Goal: Task Accomplishment & Management: Manage account settings

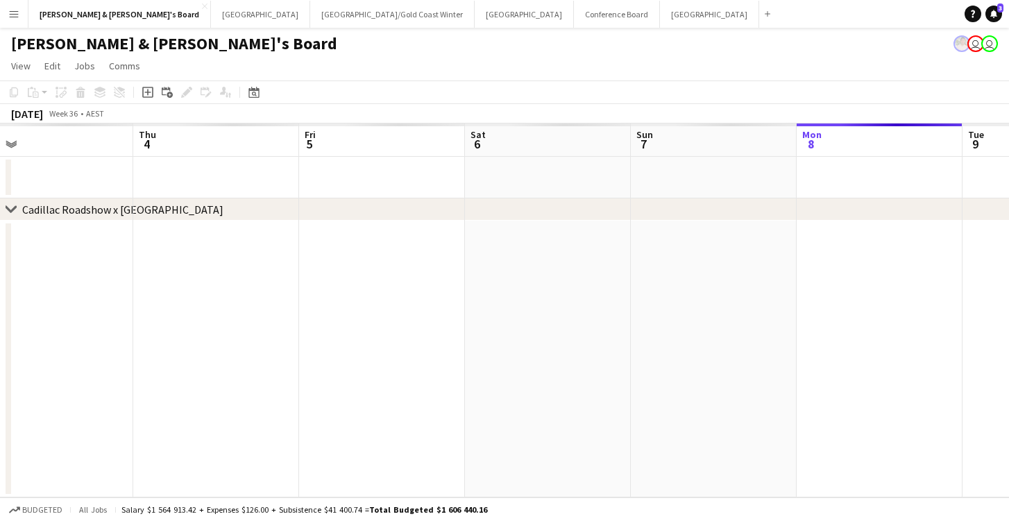
scroll to position [0, 532]
click at [211, 13] on button "Perth Close" at bounding box center [260, 14] width 99 height 27
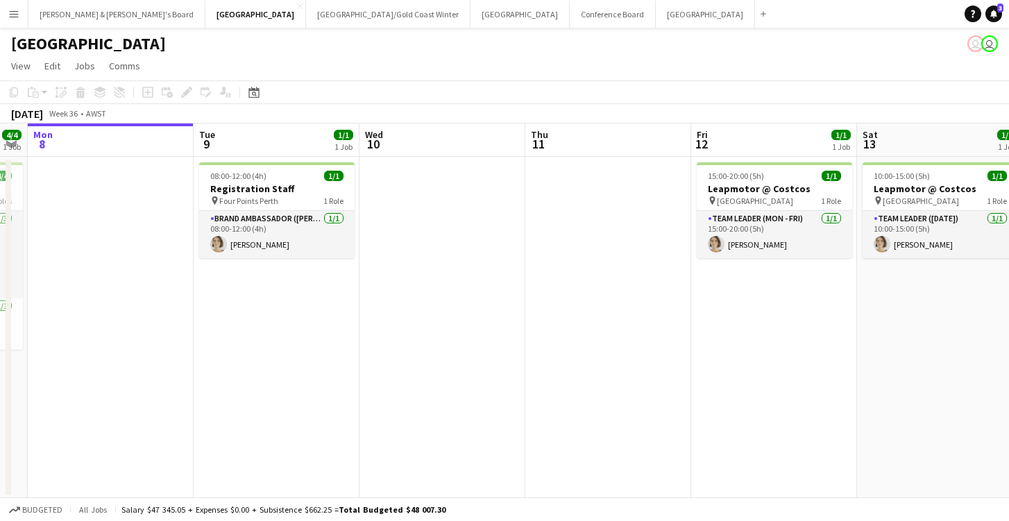
scroll to position [0, 472]
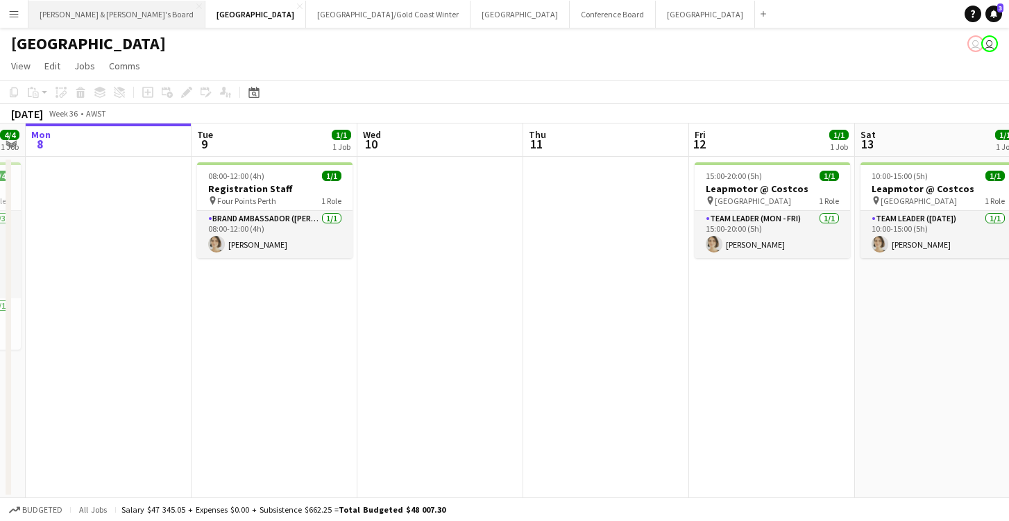
click at [79, 21] on button "[PERSON_NAME] & [PERSON_NAME]'s Board Close" at bounding box center [116, 14] width 177 height 27
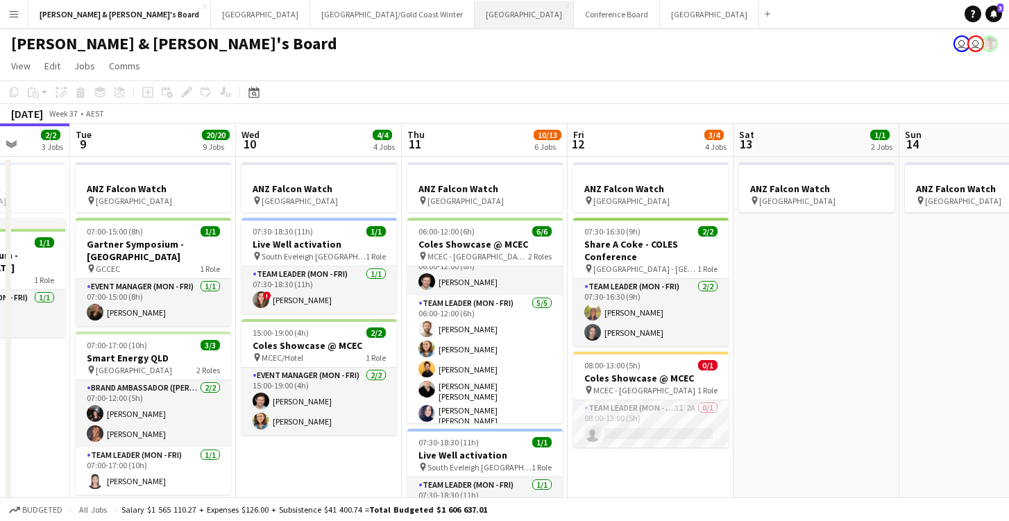
click at [475, 17] on button "Sydney Close" at bounding box center [524, 14] width 99 height 27
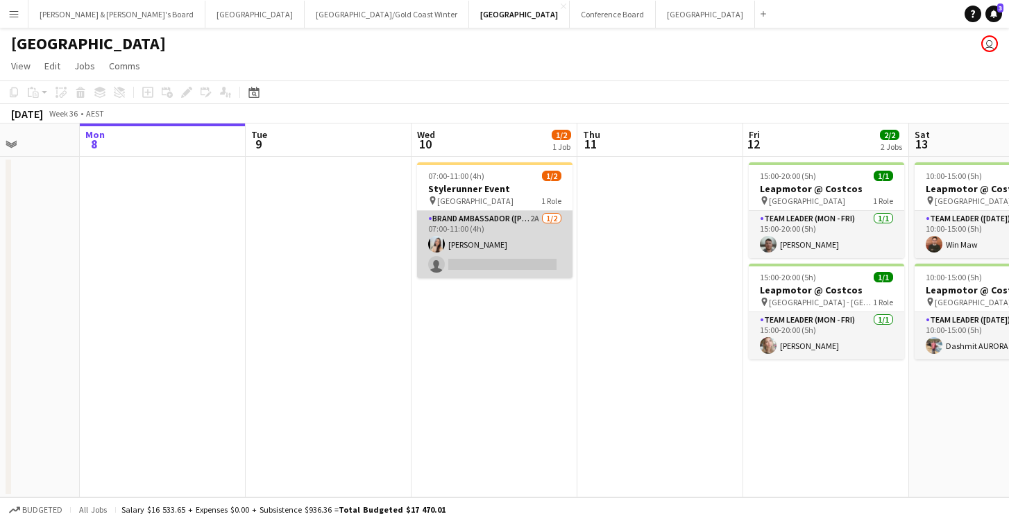
scroll to position [0, 428]
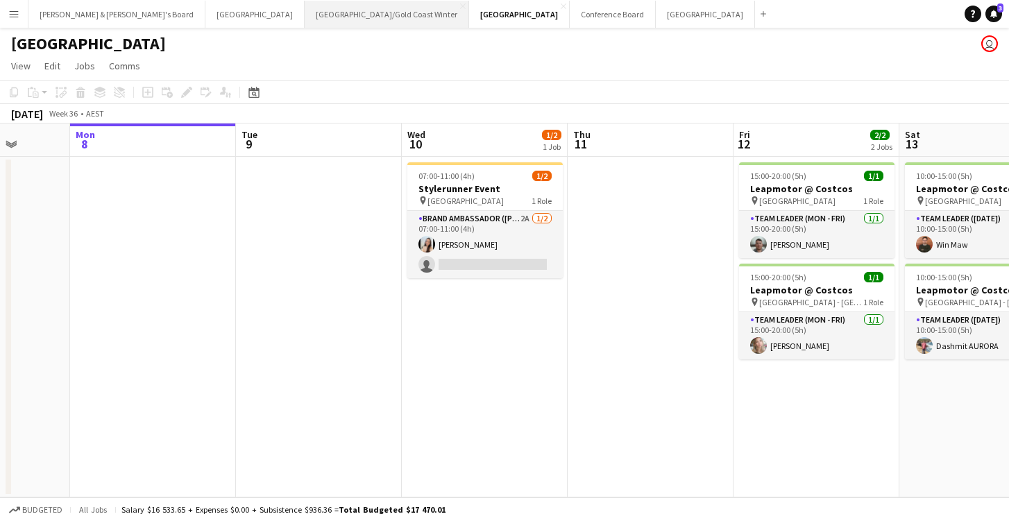
click at [305, 13] on button "[GEOGRAPHIC_DATA]/[GEOGRAPHIC_DATA] Winter Close" at bounding box center [387, 14] width 165 height 27
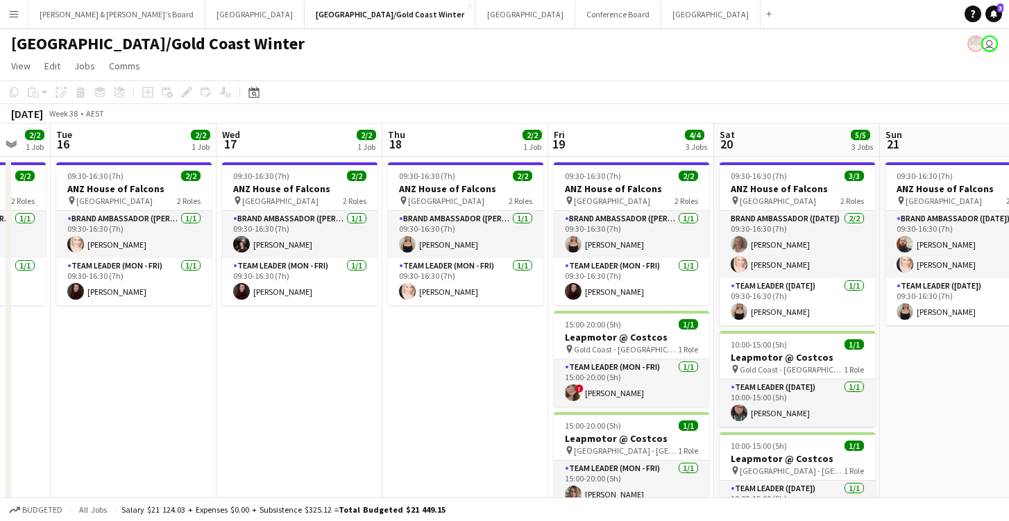
scroll to position [0, 445]
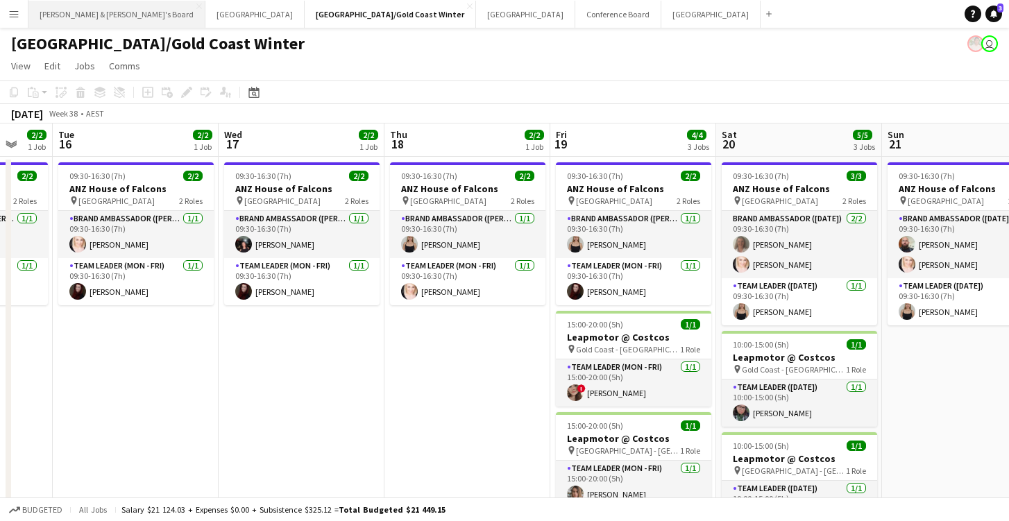
click at [99, 16] on button "[PERSON_NAME] & [PERSON_NAME]'s Board Close" at bounding box center [116, 14] width 177 height 27
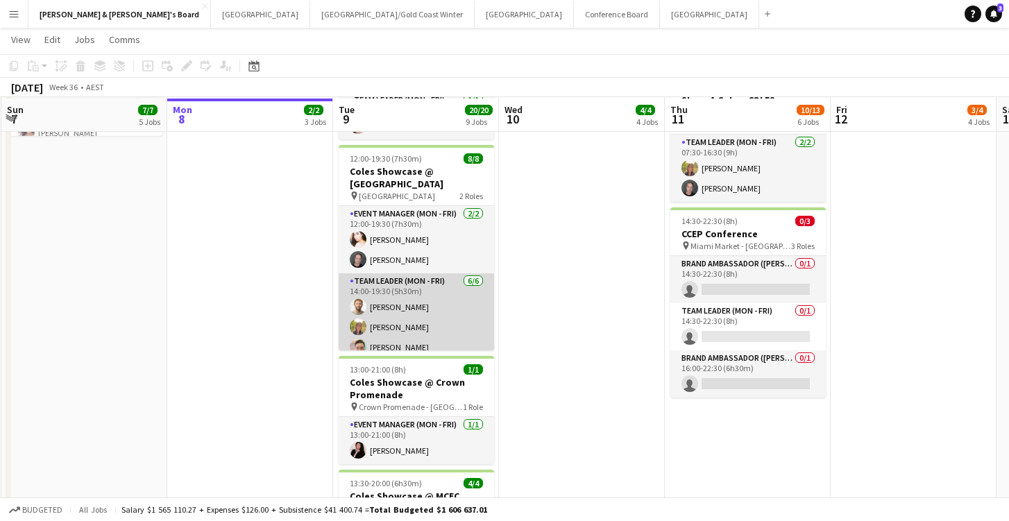
scroll to position [455, 0]
click at [410, 303] on app-card-role "Team Leader (Mon - Fri) [DATE] 14:00-19:30 (5h30m) [PERSON_NAME] [PERSON_NAME] …" at bounding box center [417, 348] width 156 height 148
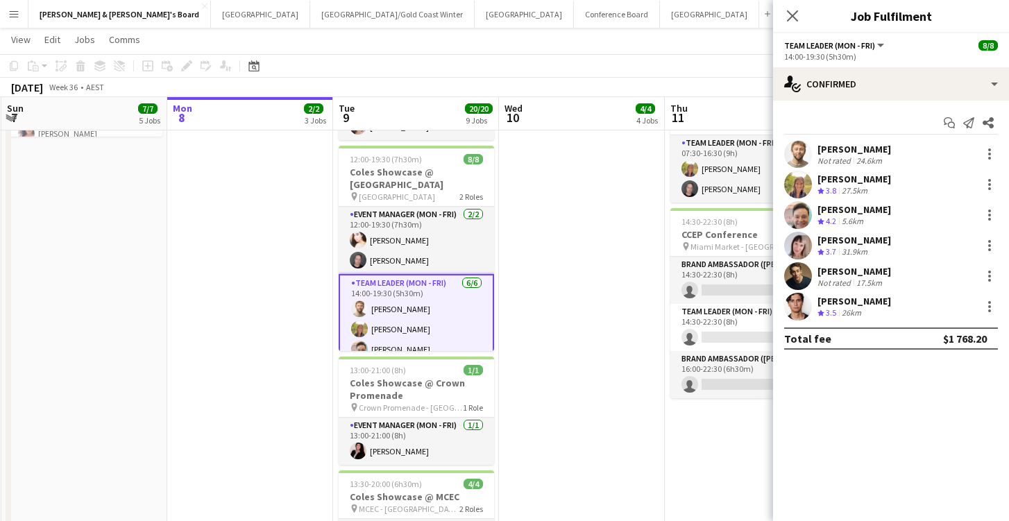
click at [860, 154] on div "[PERSON_NAME]" at bounding box center [855, 149] width 74 height 12
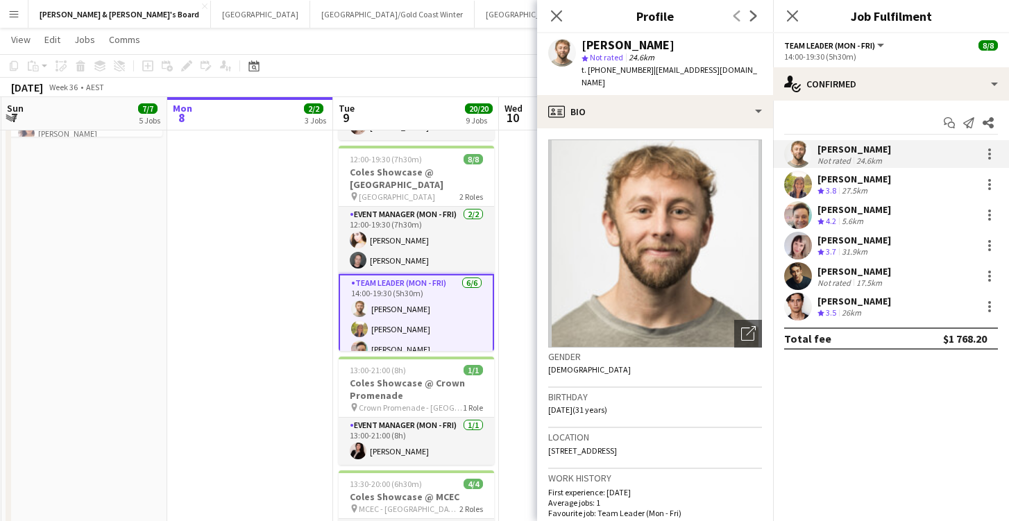
click at [859, 274] on div "[PERSON_NAME]" at bounding box center [855, 271] width 74 height 12
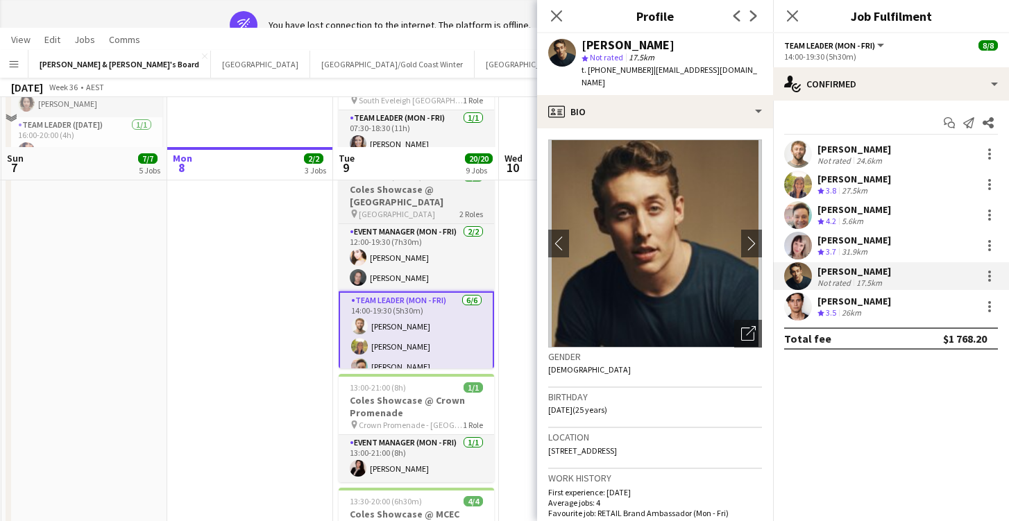
scroll to position [0, 0]
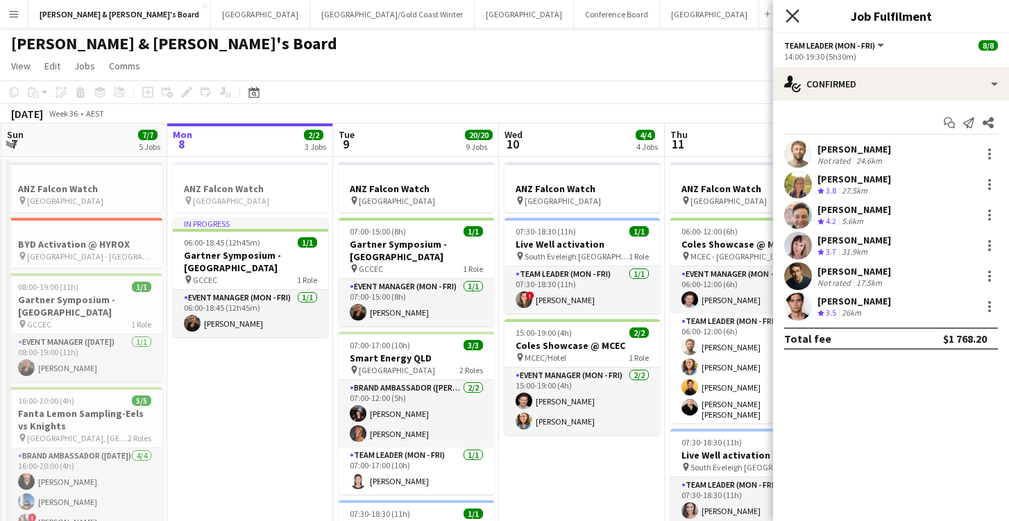
click at [791, 19] on icon at bounding box center [792, 15] width 13 height 13
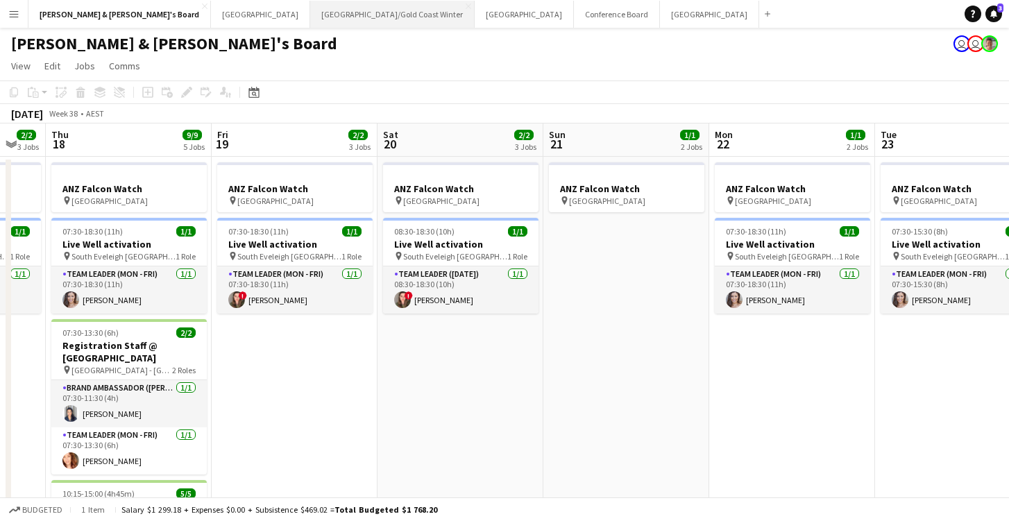
click at [310, 11] on button "[GEOGRAPHIC_DATA]/[GEOGRAPHIC_DATA] Winter Close" at bounding box center [392, 14] width 165 height 27
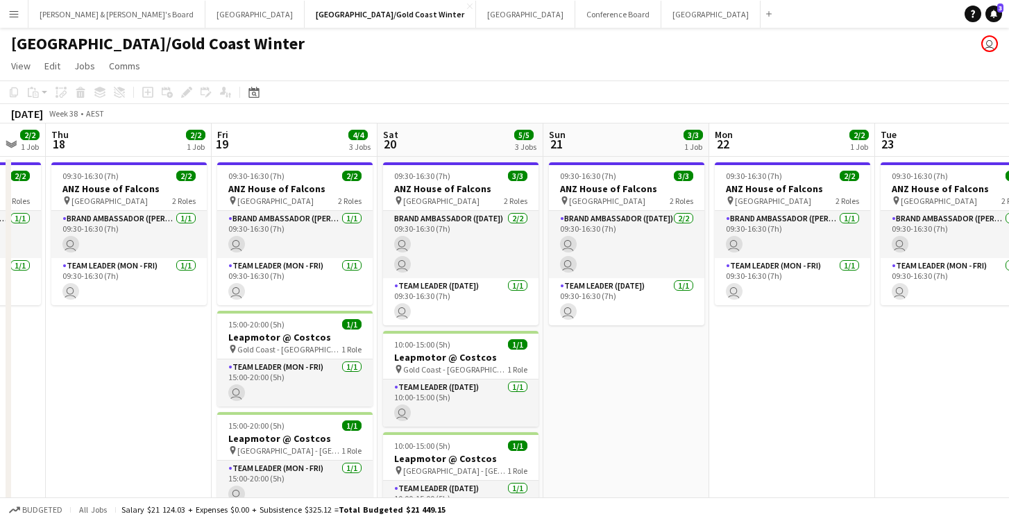
scroll to position [0, 453]
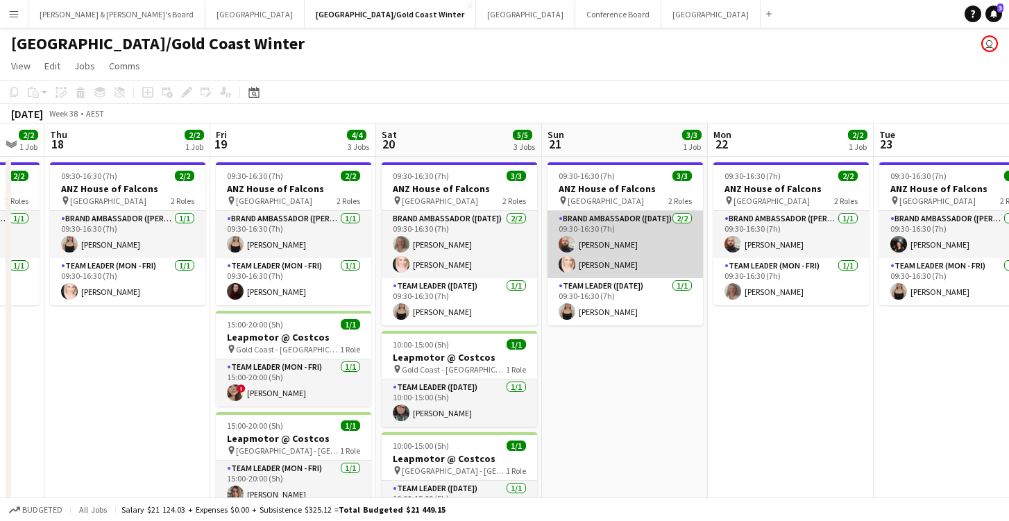
click at [612, 249] on app-card-role "Brand Ambassador ([DATE]) [DATE] 09:30-16:30 (7h) [PERSON_NAME] [PERSON_NAME]" at bounding box center [626, 244] width 156 height 67
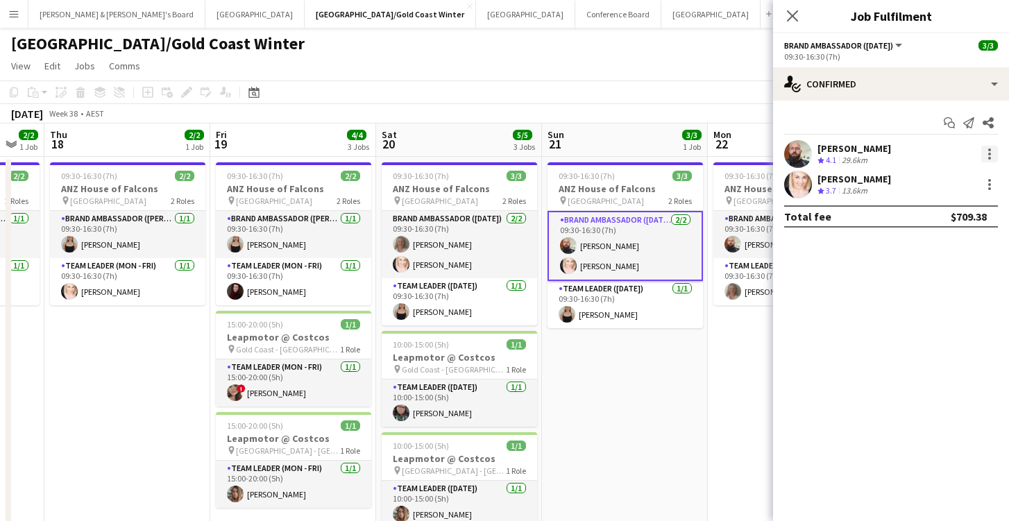
click at [991, 161] on div at bounding box center [990, 154] width 17 height 17
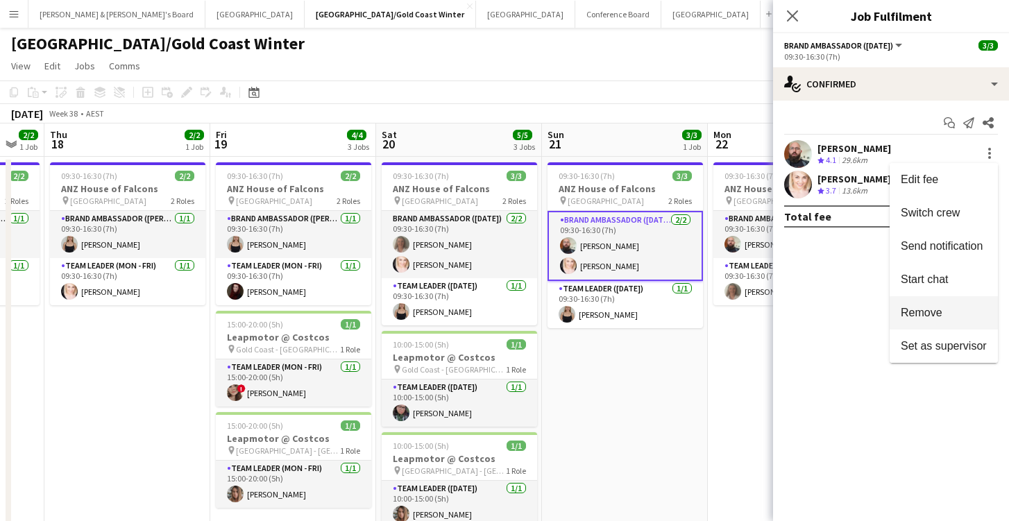
click at [925, 318] on span "Remove" at bounding box center [922, 313] width 42 height 12
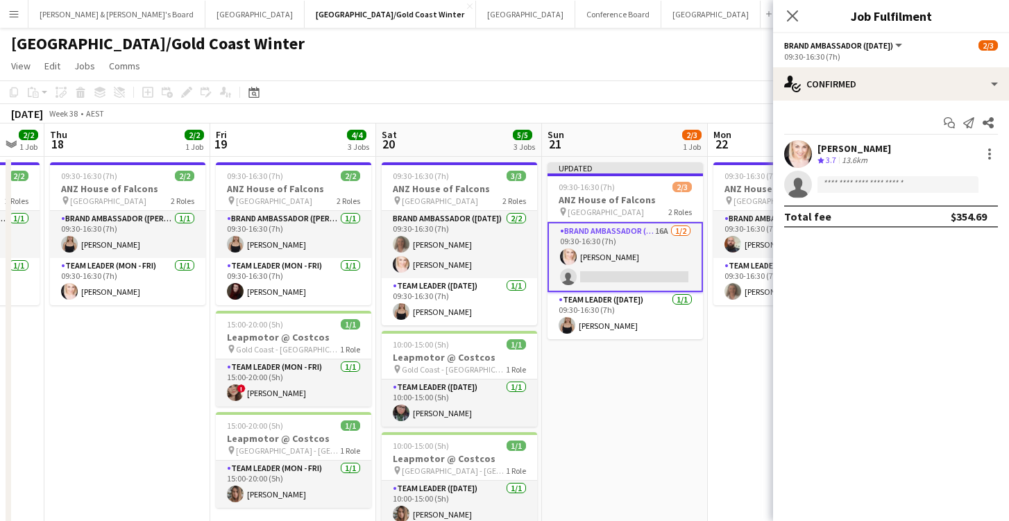
click at [635, 275] on app-card-role "Brand Ambassador ([DATE]) 16A [DATE] 09:30-16:30 (7h) [PERSON_NAME] single-neut…" at bounding box center [626, 257] width 156 height 70
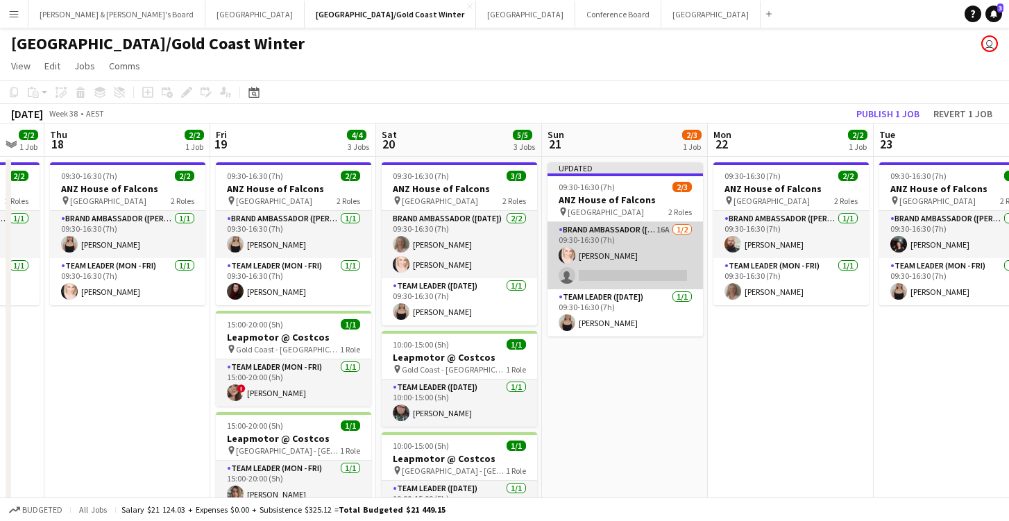
click at [618, 274] on app-card-role "Brand Ambassador ([DATE]) 16A [DATE] 09:30-16:30 (7h) [PERSON_NAME] single-neut…" at bounding box center [626, 255] width 156 height 67
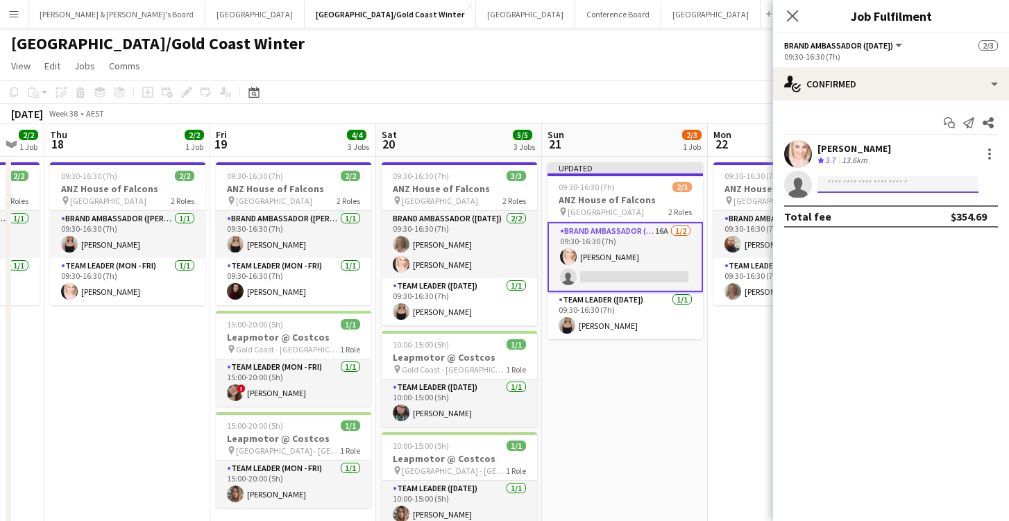
click at [864, 180] on input at bounding box center [898, 184] width 161 height 17
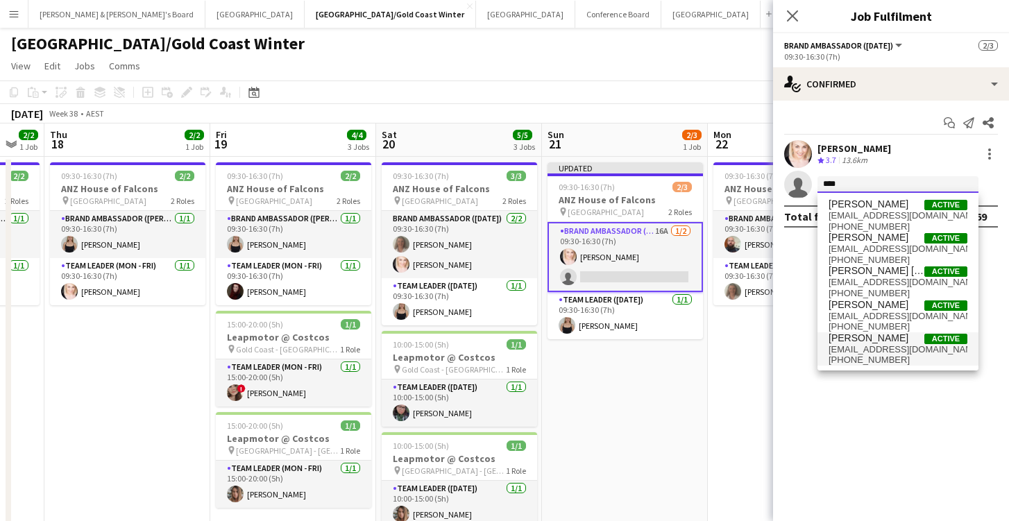
type input "****"
click at [873, 348] on span "[EMAIL_ADDRESS][DOMAIN_NAME]" at bounding box center [898, 349] width 139 height 11
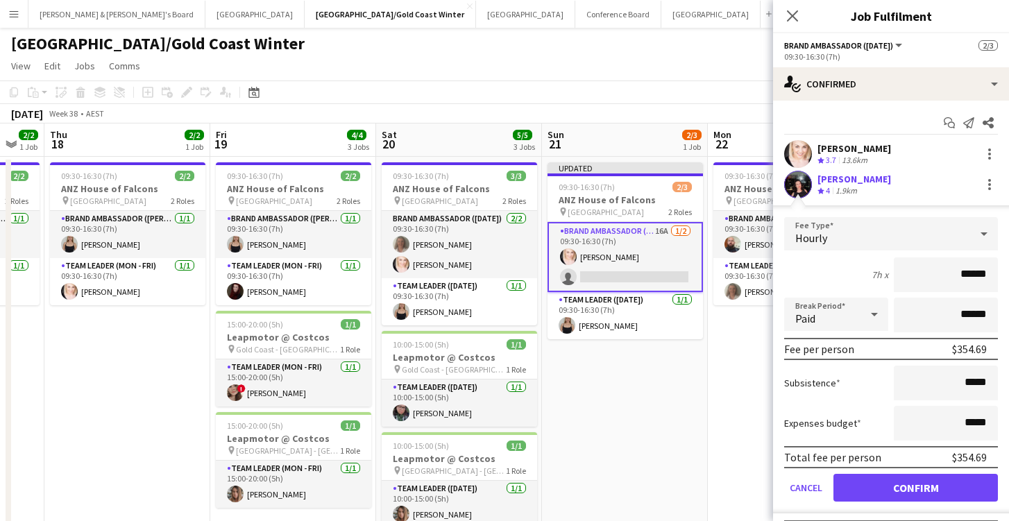
click at [850, 494] on button "Confirm" at bounding box center [916, 488] width 165 height 28
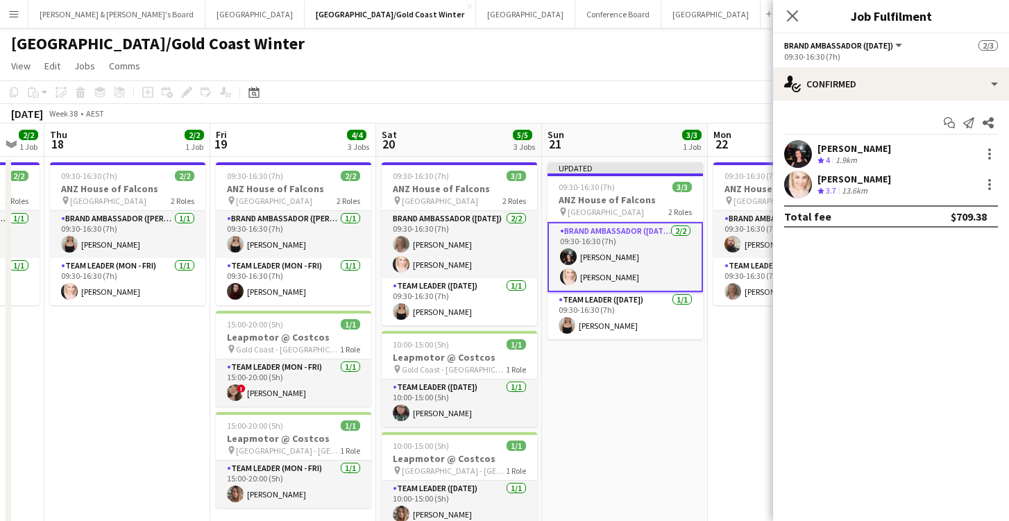
click at [712, 352] on app-date-cell "09:30-16:30 (7h) 2/2 ANZ House of Falcons pin Brisbane 2 Roles Brand Ambassador…" at bounding box center [791, 358] width 166 height 403
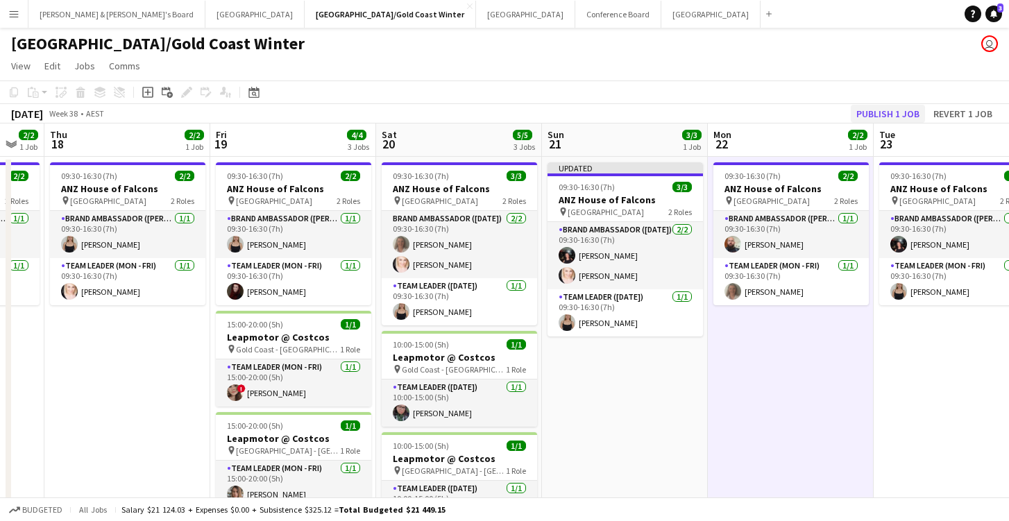
click at [888, 115] on button "Publish 1 job" at bounding box center [888, 114] width 74 height 18
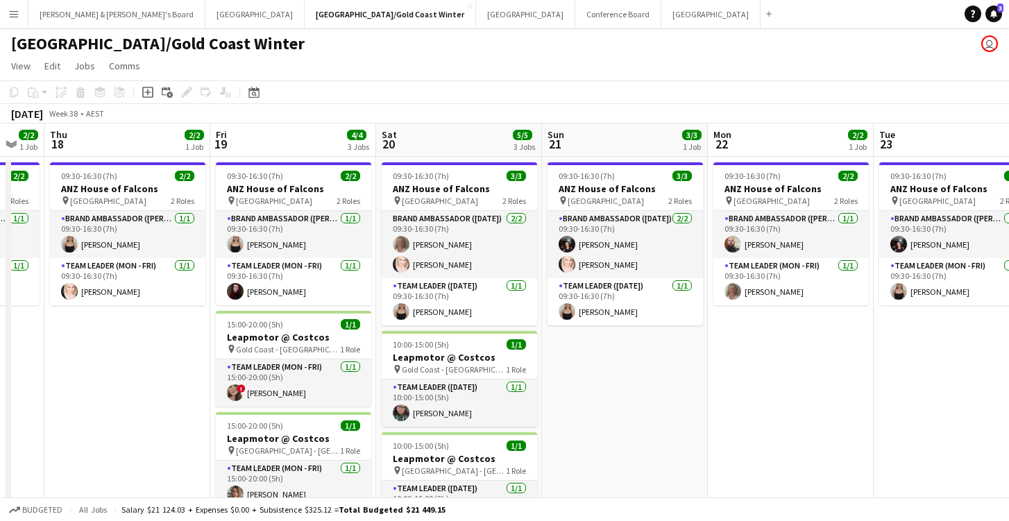
click at [711, 28] on div "[GEOGRAPHIC_DATA]/Gold Coast Winter user" at bounding box center [504, 41] width 1009 height 26
click at [74, 8] on button "[PERSON_NAME] & [PERSON_NAME]'s Board Close" at bounding box center [116, 14] width 177 height 27
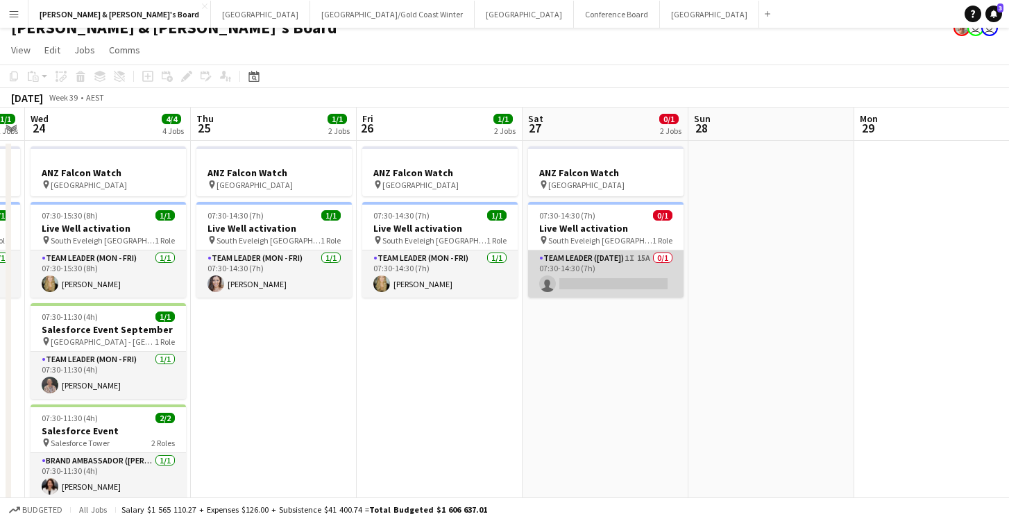
click at [591, 277] on app-card-role "Team Leader ([DATE]) 1I 15A 0/1 07:30-14:30 (7h) single-neutral-actions" at bounding box center [606, 274] width 156 height 47
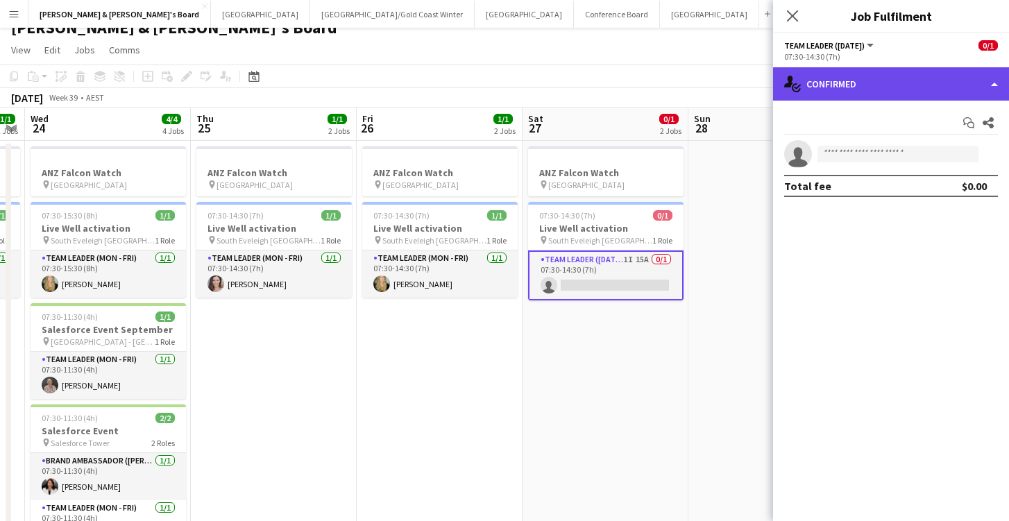
click at [857, 98] on div "single-neutral-actions-check-2 Confirmed" at bounding box center [891, 83] width 236 height 33
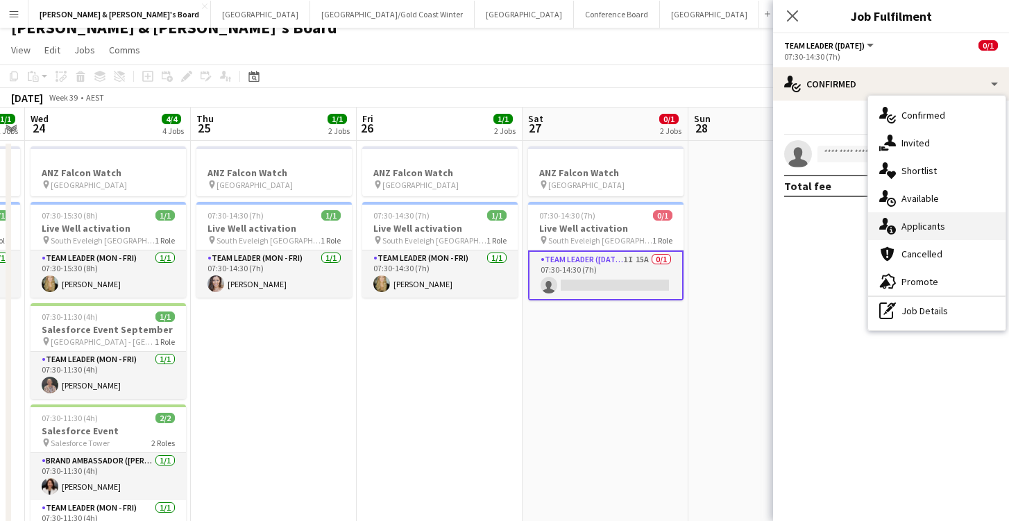
click at [900, 228] on div "single-neutral-actions-information Applicants" at bounding box center [936, 226] width 137 height 28
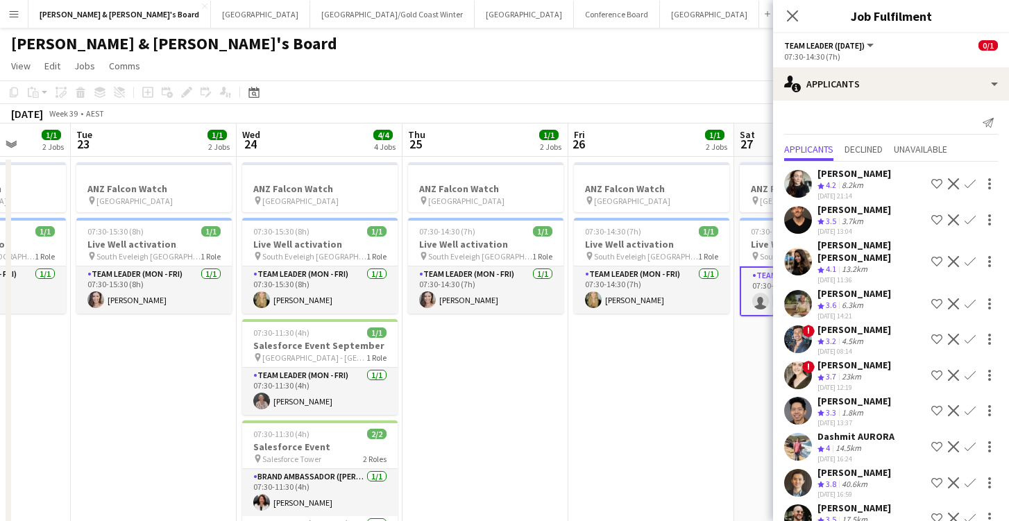
scroll to position [0, 585]
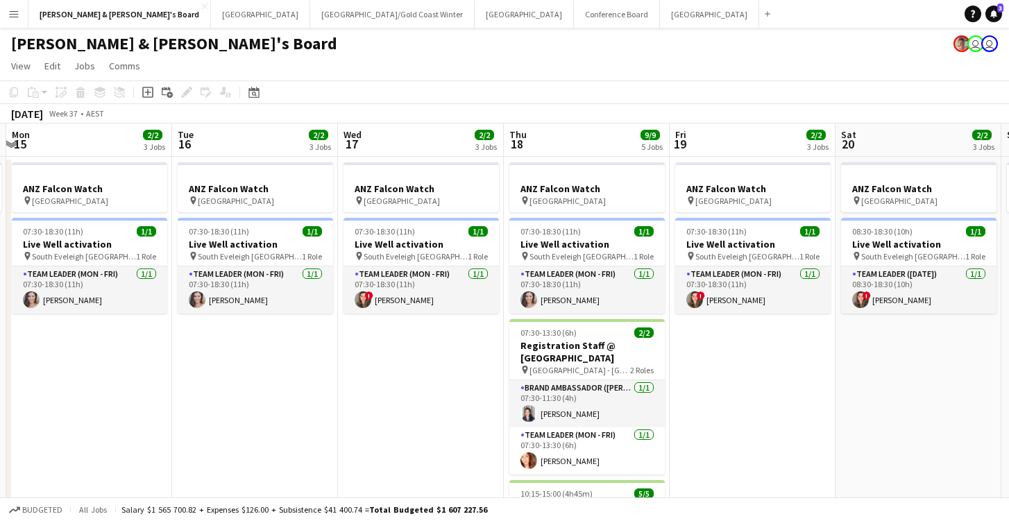
scroll to position [0, 0]
click at [660, 43] on div "[PERSON_NAME] & [PERSON_NAME]'s Board user user" at bounding box center [504, 41] width 1009 height 26
click at [823, 57] on app-page-menu "View Day view expanded Day view collapsed Month view Date picker Jump to [DATE]…" at bounding box center [504, 67] width 1009 height 26
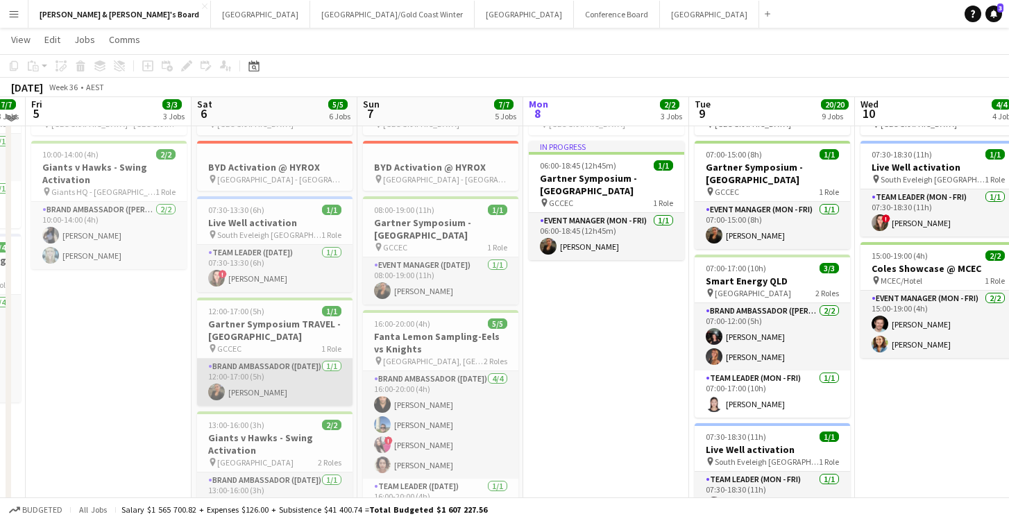
scroll to position [77, 0]
